Goal: Transaction & Acquisition: Purchase product/service

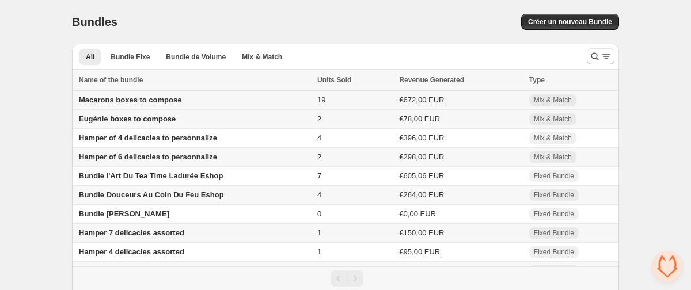
click at [136, 96] on span "Macarons boxes to compose" at bounding box center [130, 100] width 103 height 9
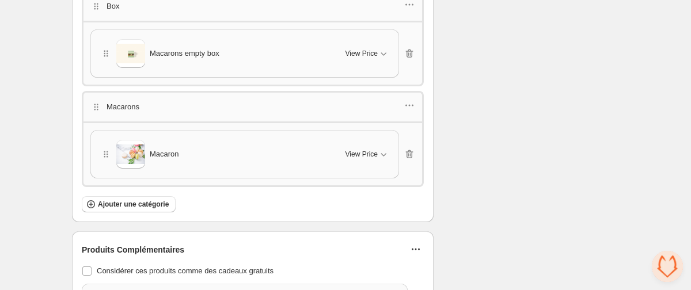
scroll to position [1691, 0]
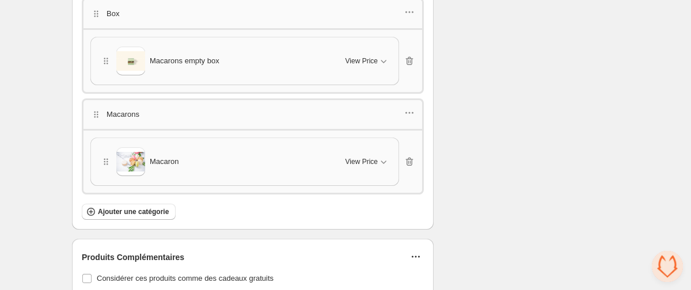
click at [158, 158] on span "Macaron" at bounding box center [164, 162] width 29 height 12
click at [369, 157] on span "View Price" at bounding box center [362, 161] width 32 height 9
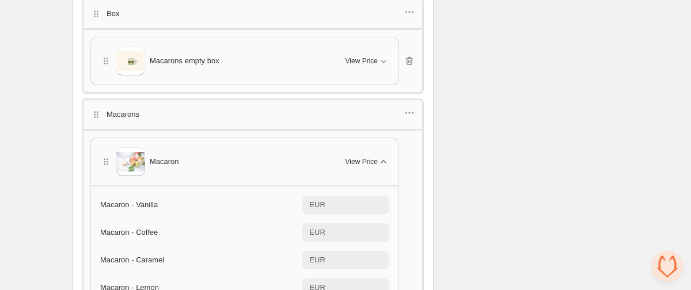
click at [369, 158] on span "View Price" at bounding box center [362, 161] width 32 height 9
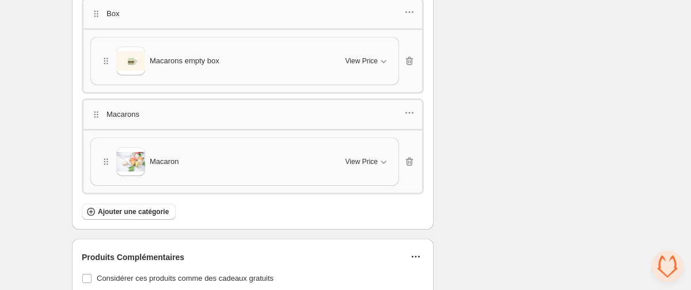
click at [137, 161] on img at bounding box center [130, 161] width 29 height 19
click at [379, 158] on icon "button" at bounding box center [384, 162] width 12 height 12
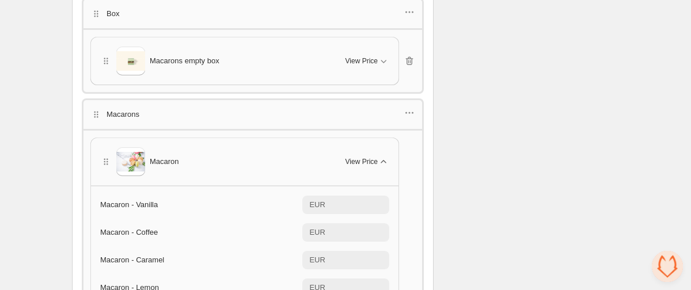
click at [379, 158] on icon "button" at bounding box center [384, 162] width 12 height 12
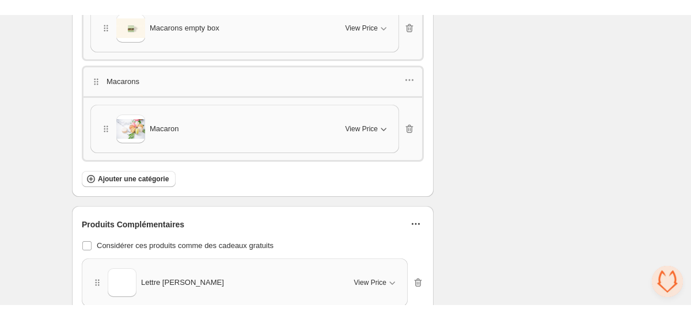
scroll to position [1736, 0]
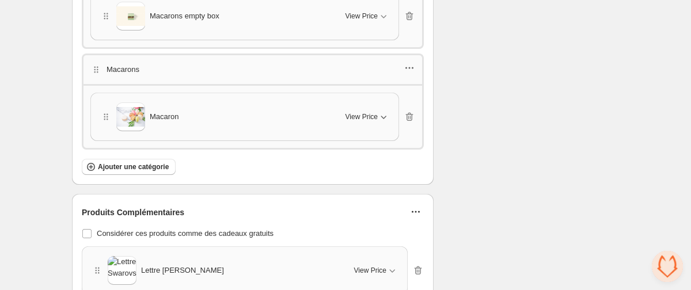
click at [410, 63] on icon "button" at bounding box center [410, 68] width 12 height 12
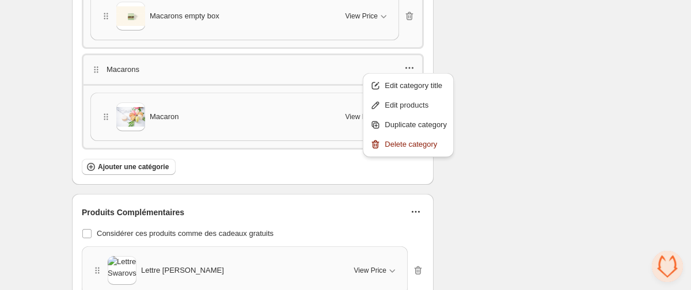
click at [412, 62] on icon "button" at bounding box center [410, 68] width 12 height 12
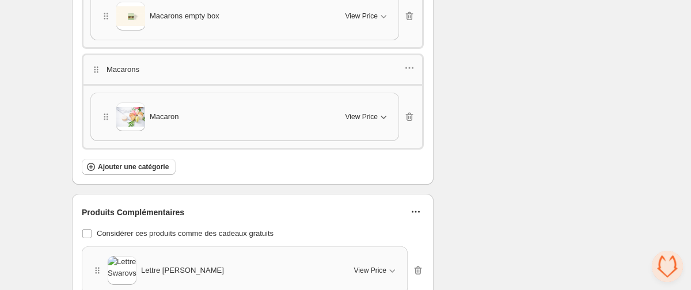
click at [228, 94] on div "Macaron View Price" at bounding box center [245, 116] width 308 height 47
